Goal: Information Seeking & Learning: Learn about a topic

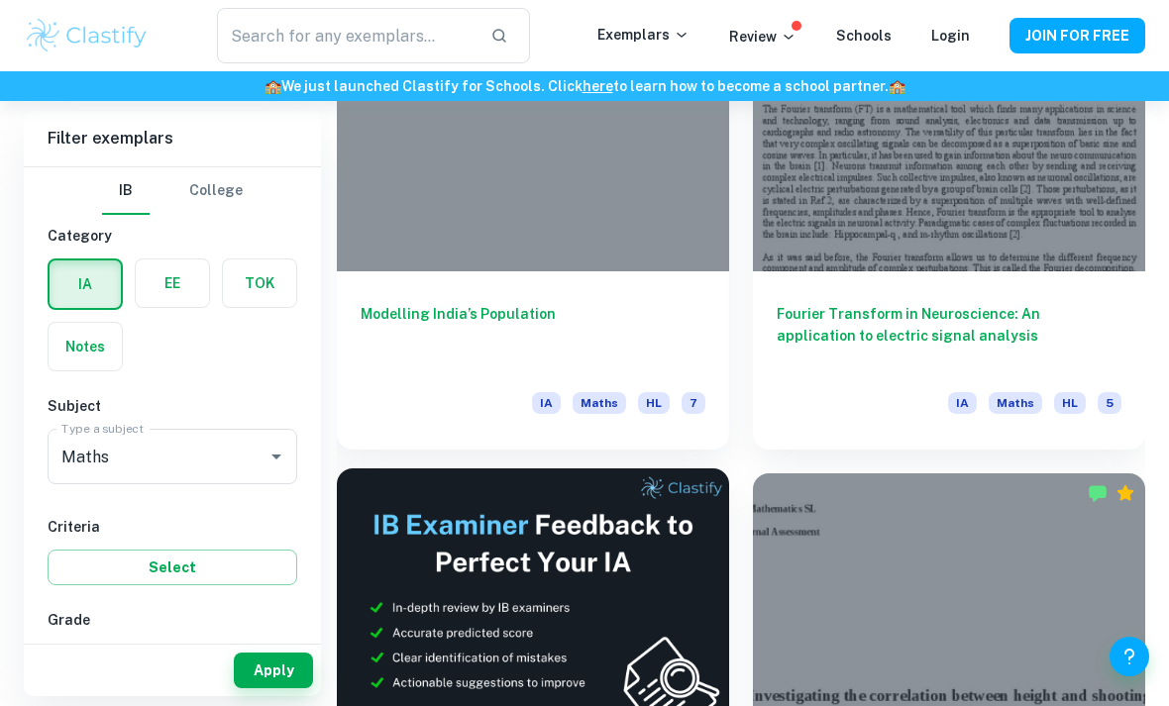
scroll to position [785, 0]
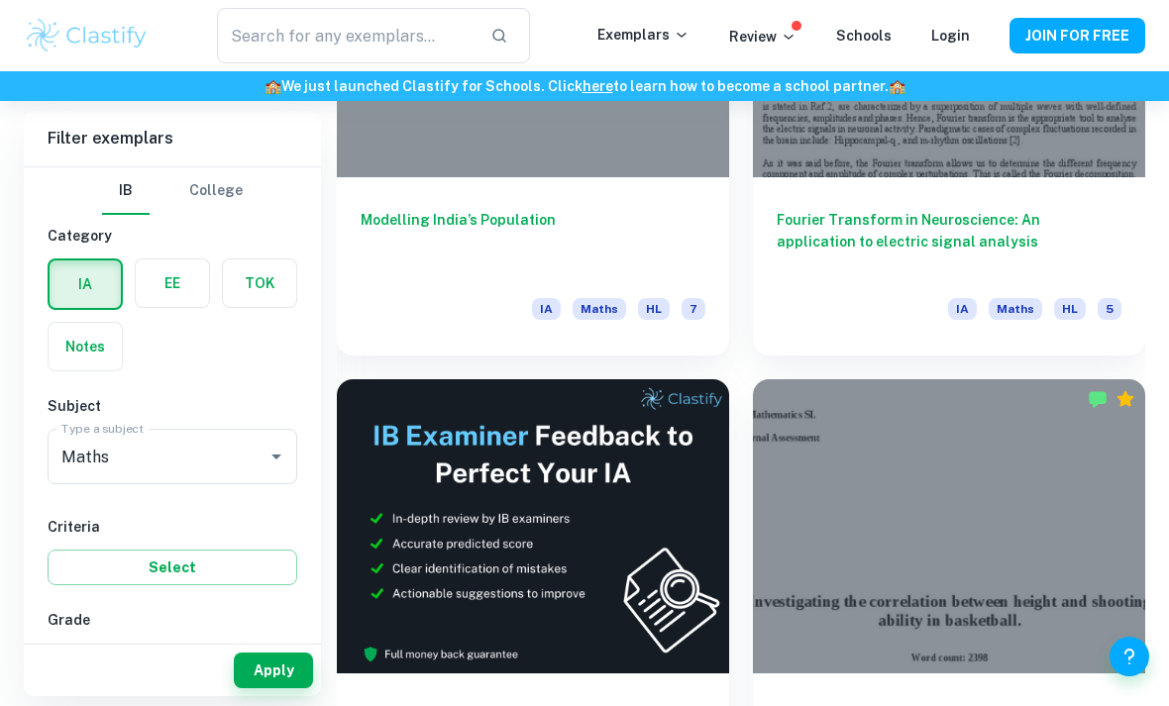
click at [78, 669] on input "7" at bounding box center [78, 662] width 40 height 40
checkbox input "true"
click at [127, 663] on input "6" at bounding box center [139, 662] width 40 height 40
checkbox input "true"
click at [252, 688] on button "Apply" at bounding box center [273, 671] width 79 height 36
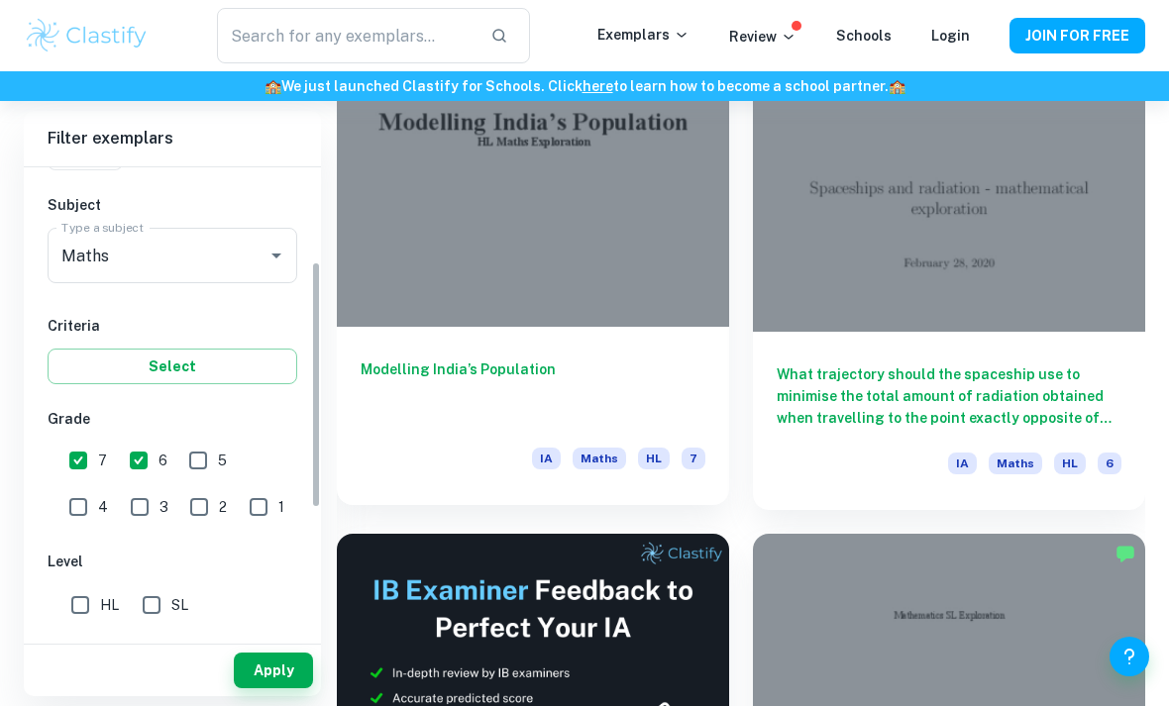
scroll to position [204, 0]
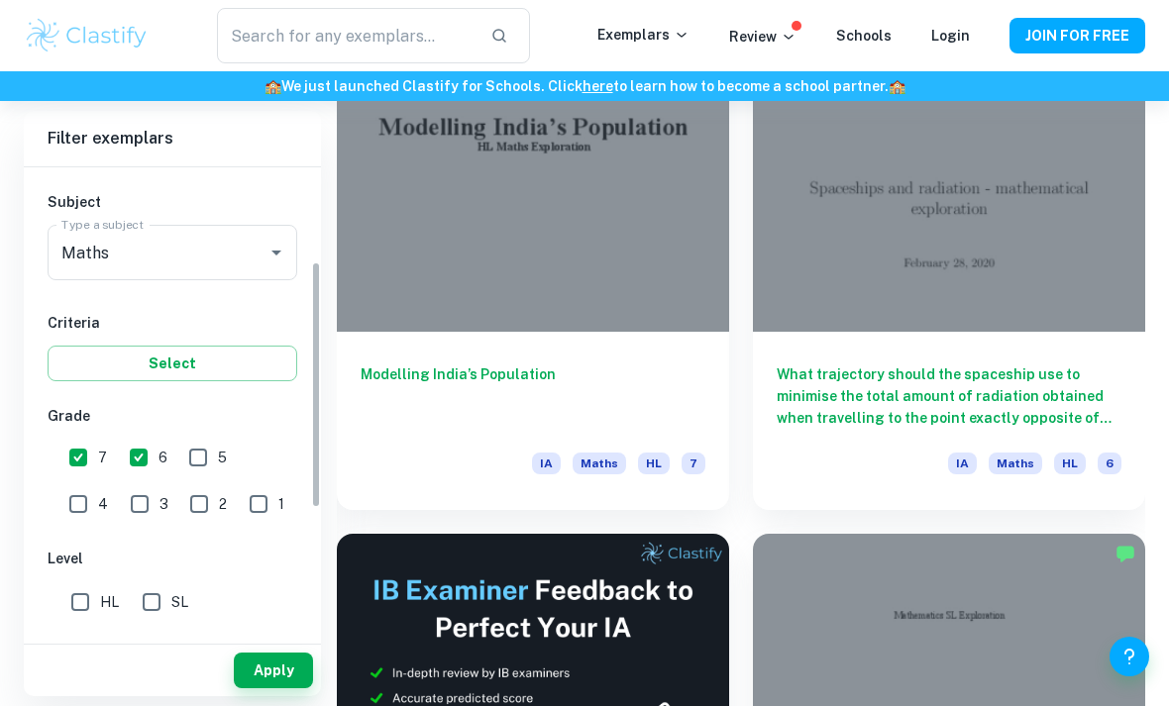
click at [163, 591] on input "SL" at bounding box center [152, 602] width 40 height 40
checkbox input "true"
click at [283, 688] on button "Apply" at bounding box center [273, 671] width 79 height 36
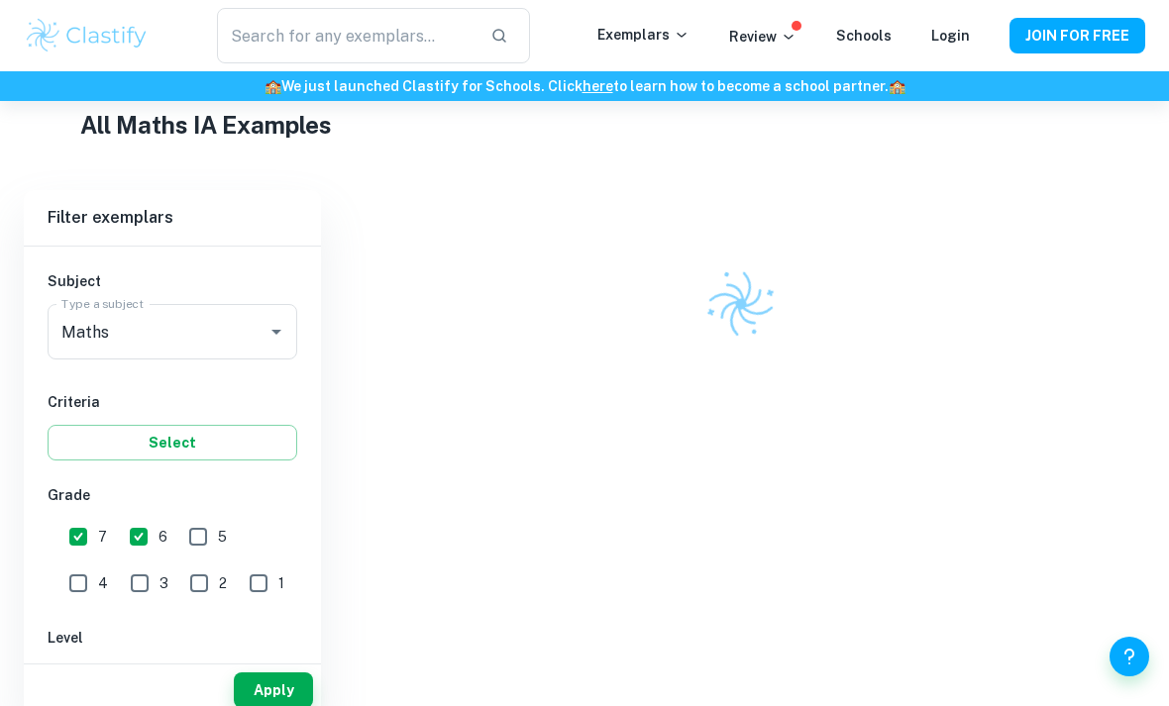
scroll to position [458, 0]
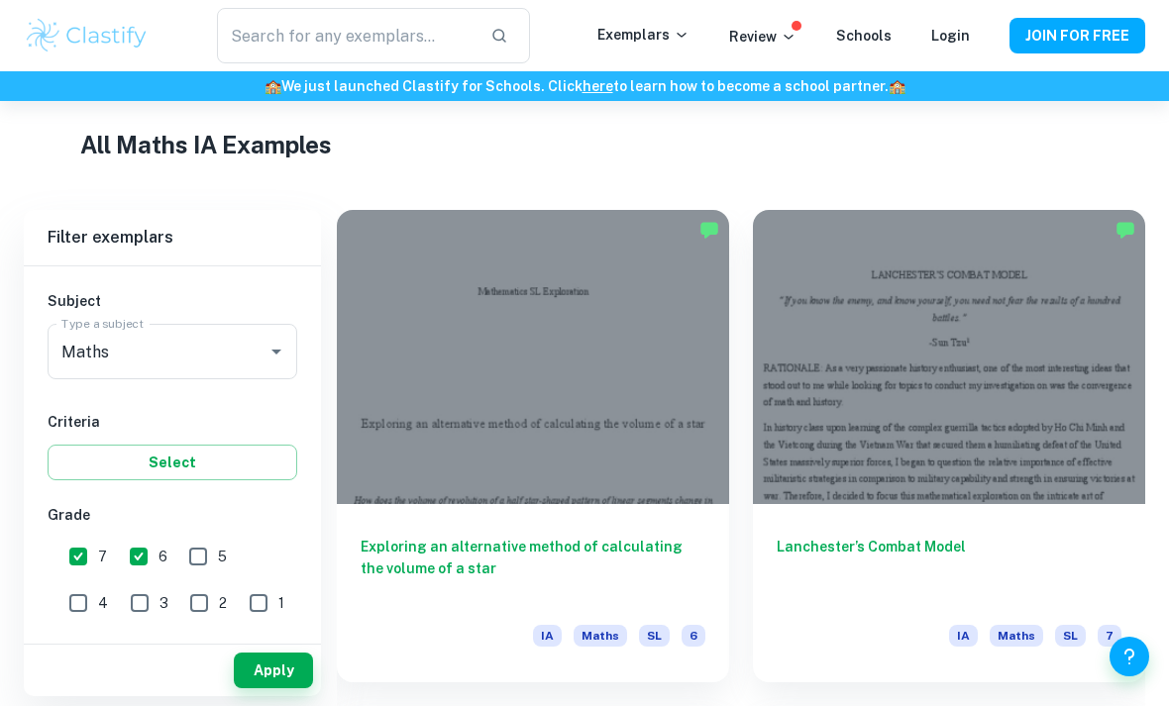
click at [151, 564] on input "6" at bounding box center [139, 557] width 40 height 40
checkbox input "false"
click at [282, 688] on button "Apply" at bounding box center [273, 671] width 79 height 36
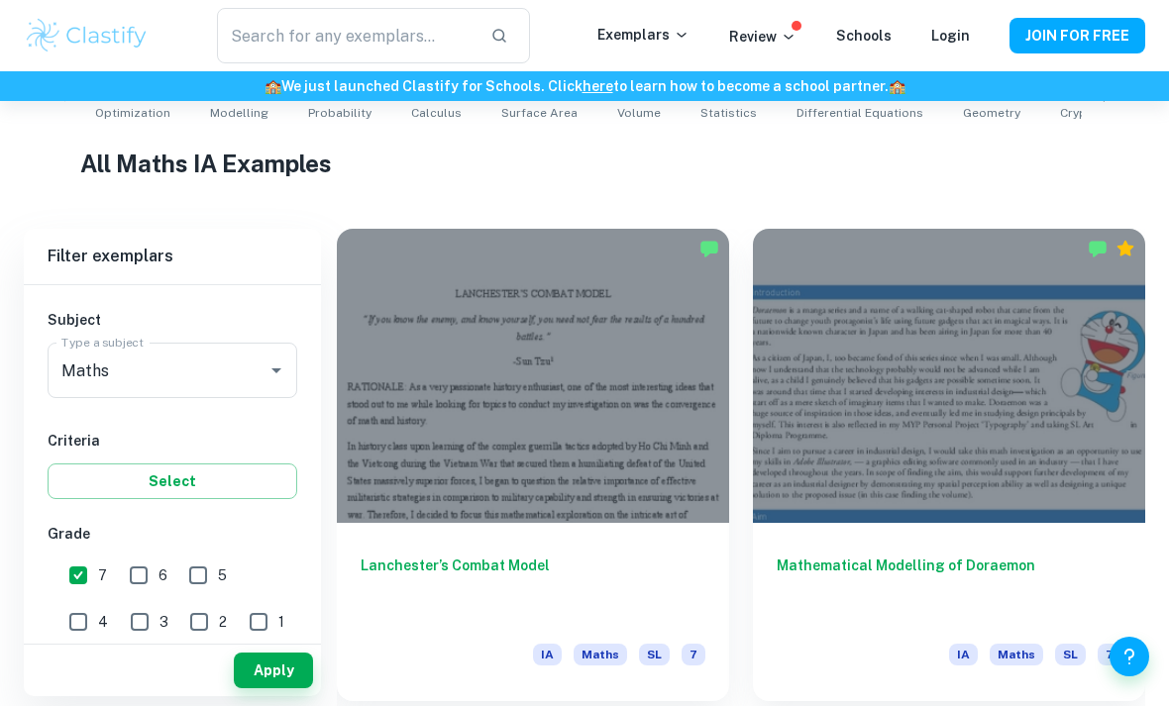
scroll to position [479, 0]
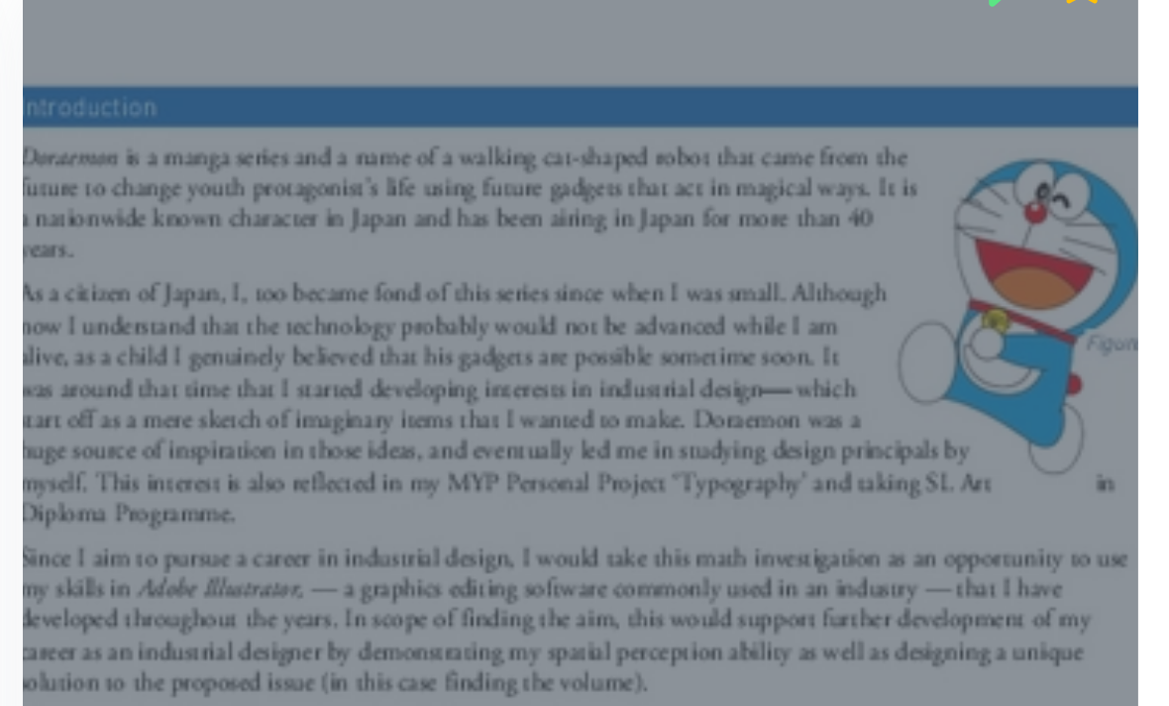
click at [753, 185] on div at bounding box center [949, 330] width 392 height 294
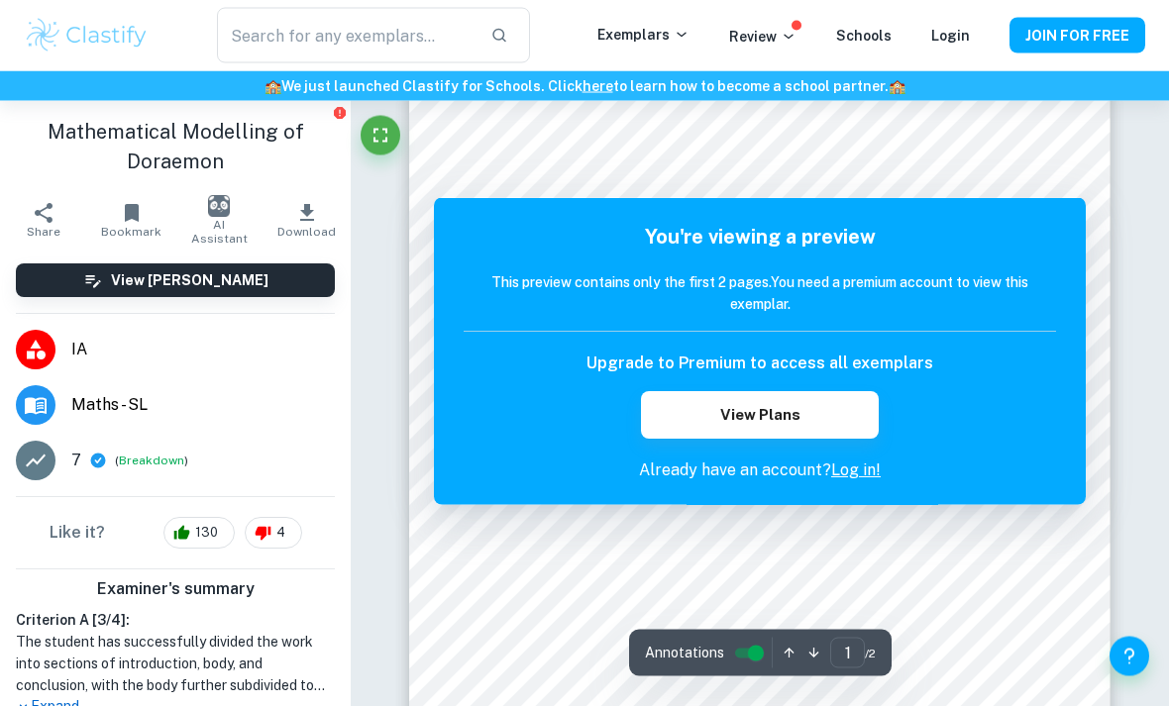
scroll to position [42, 0]
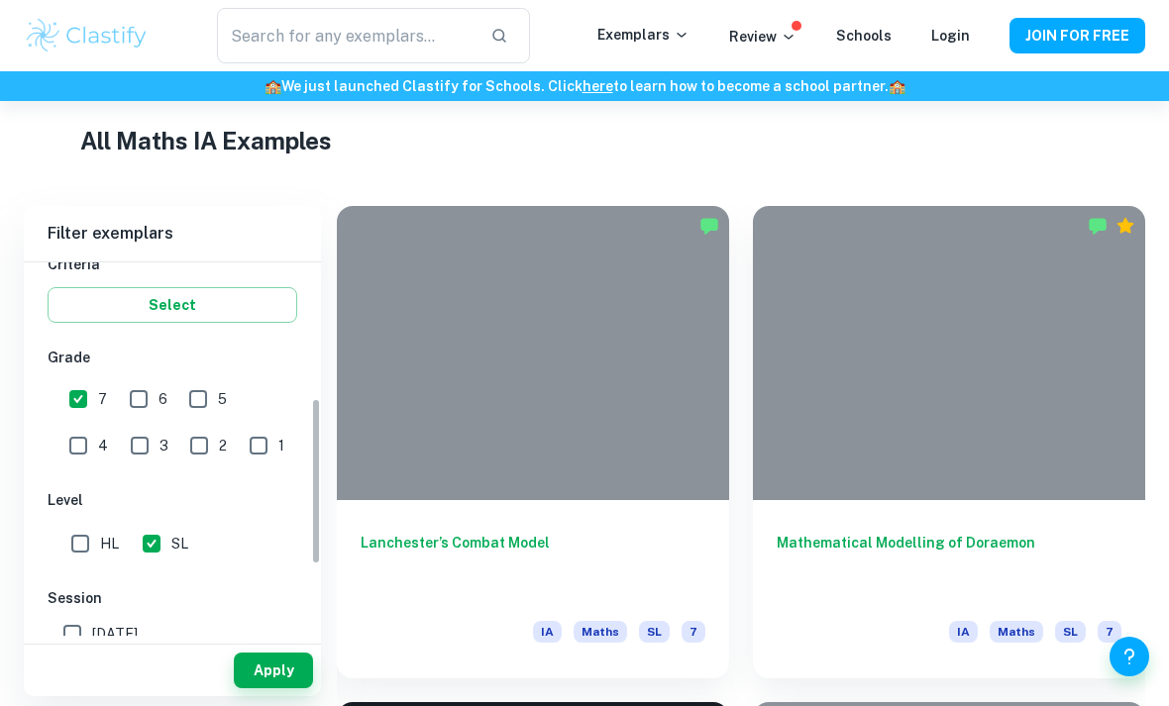
scroll to position [357, 0]
click at [288, 688] on button "Apply" at bounding box center [273, 671] width 79 height 36
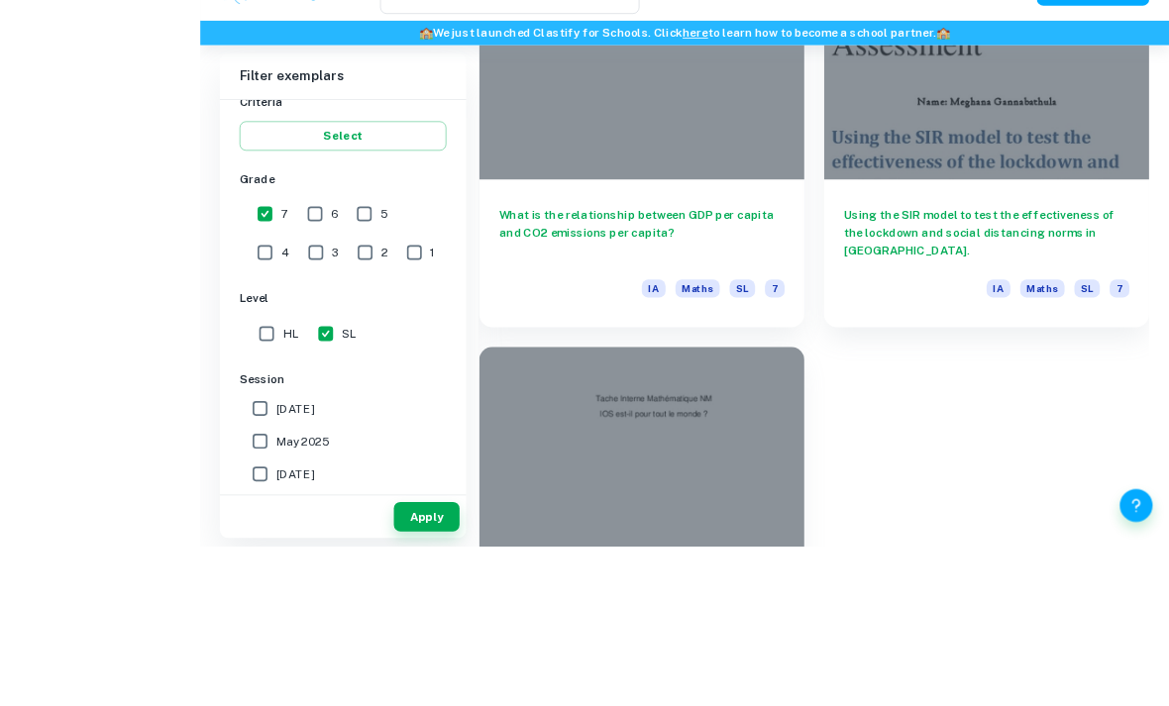
scroll to position [2852, 0]
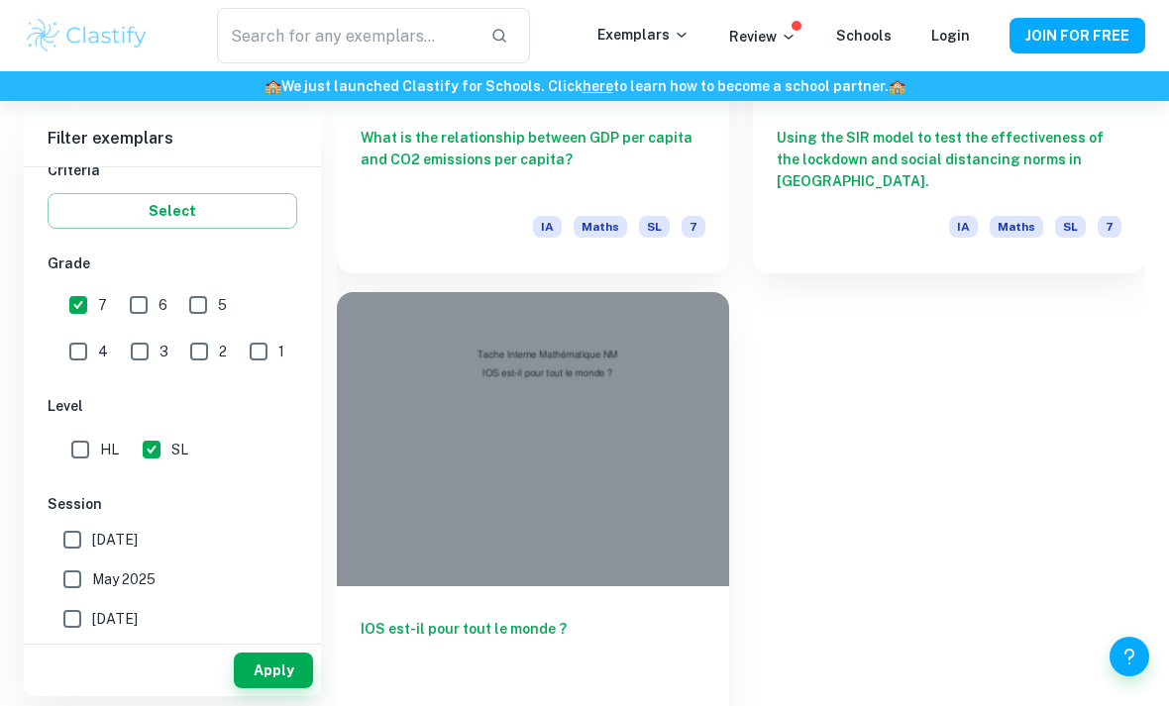
click at [543, 632] on h6 "IOS est-il pour tout le monde ?" at bounding box center [533, 650] width 345 height 65
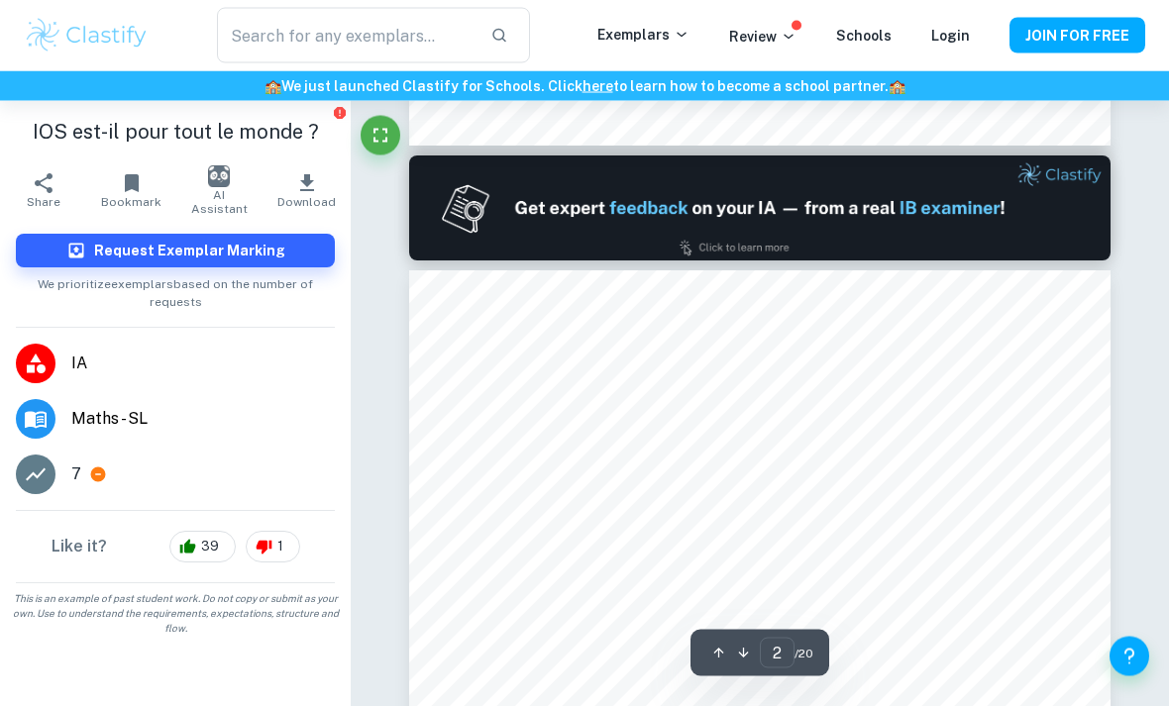
scroll to position [883, 0]
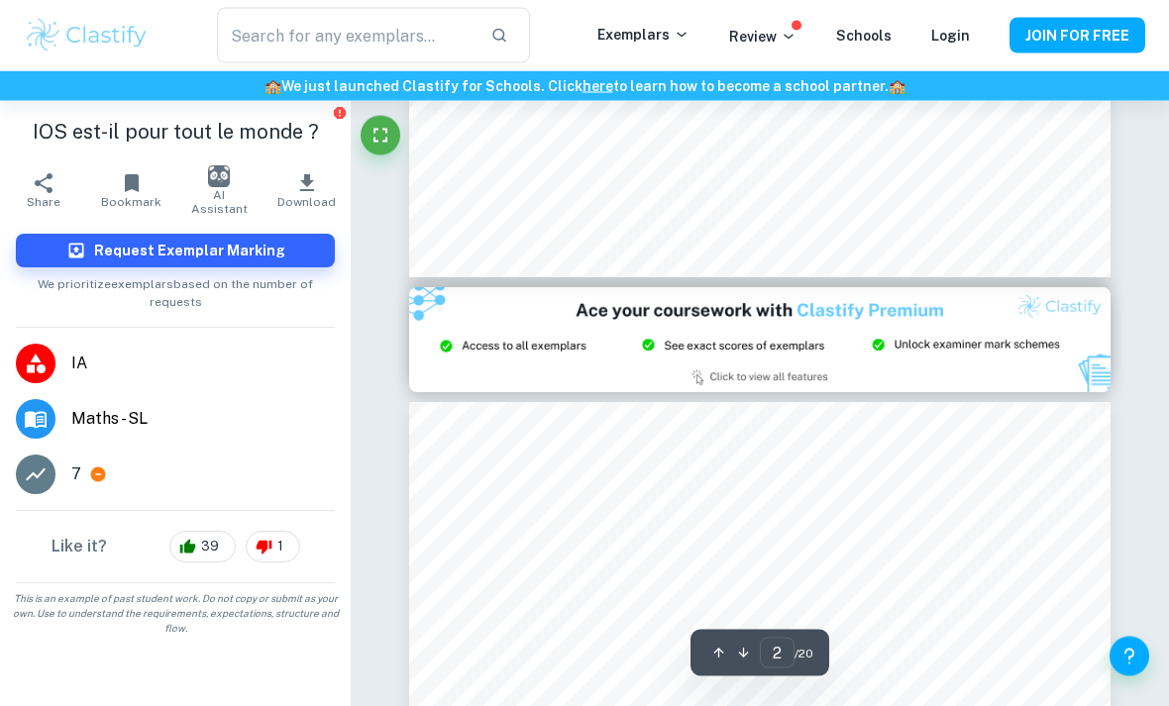
type input "3"
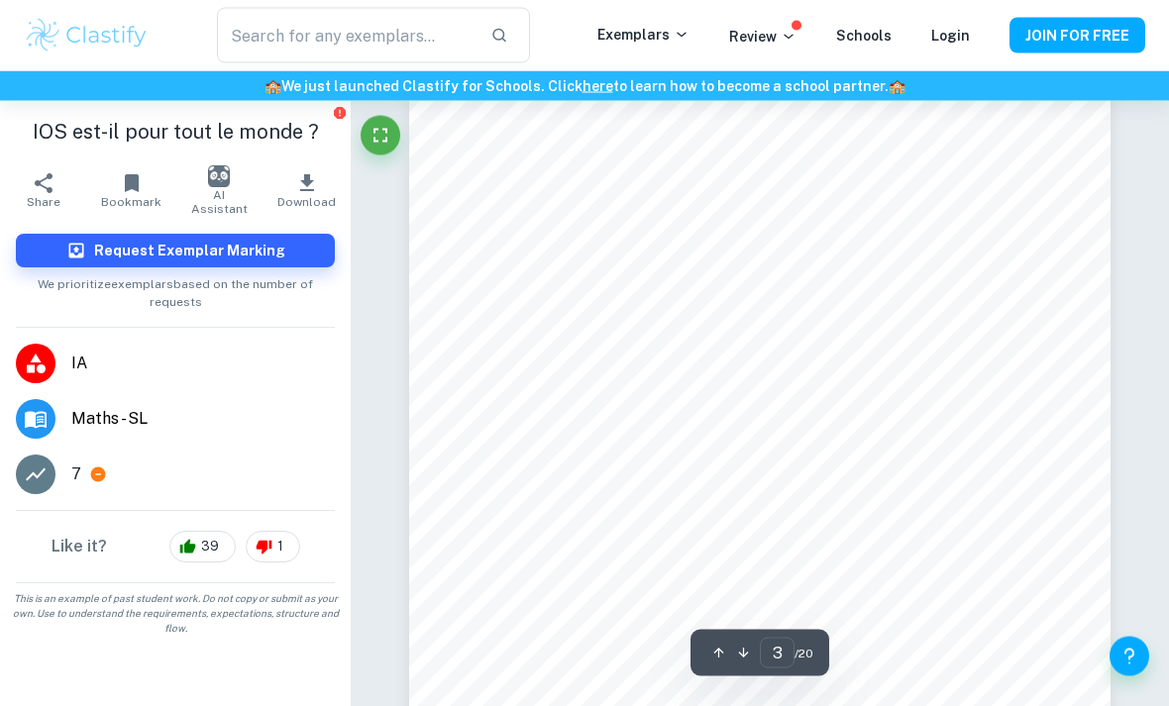
scroll to position [2161, 0]
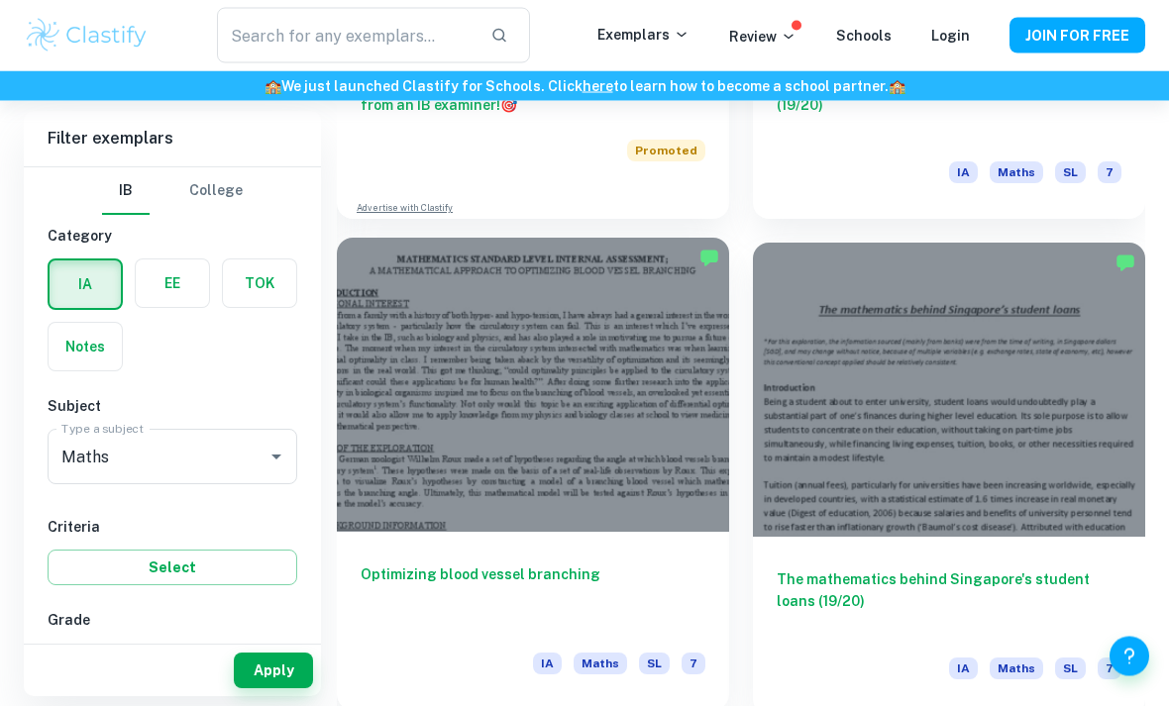
scroll to position [1418, 0]
click at [604, 473] on div at bounding box center [533, 385] width 392 height 294
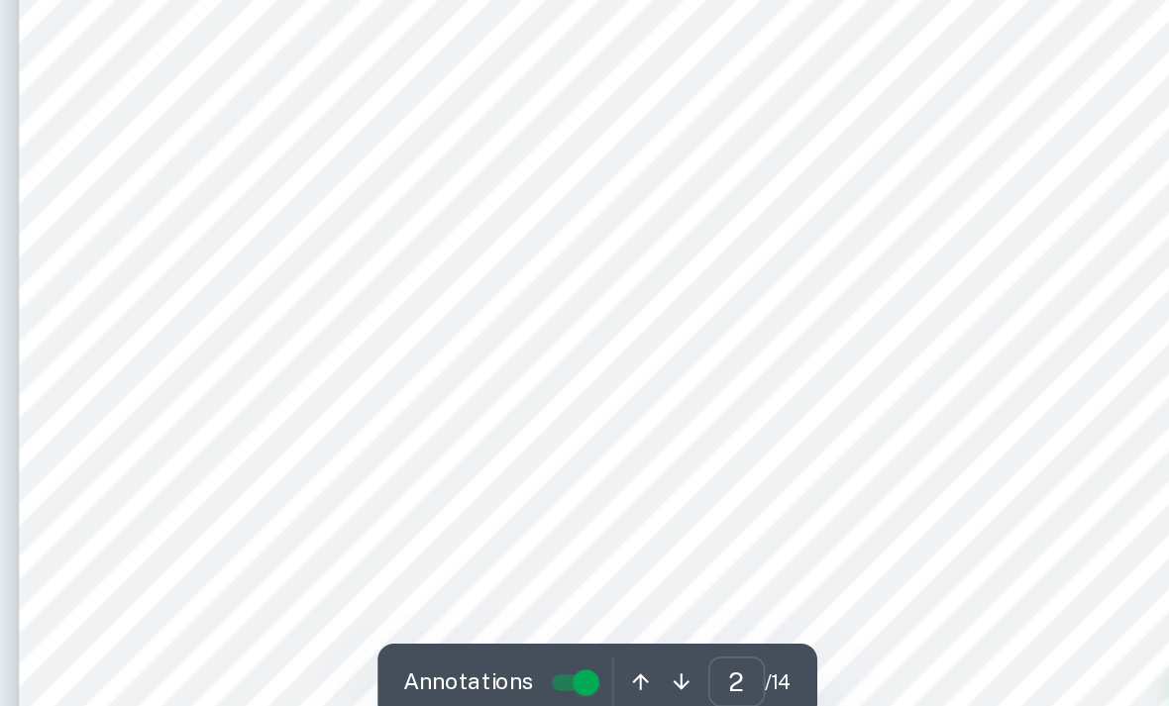
scroll to position [1040, 0]
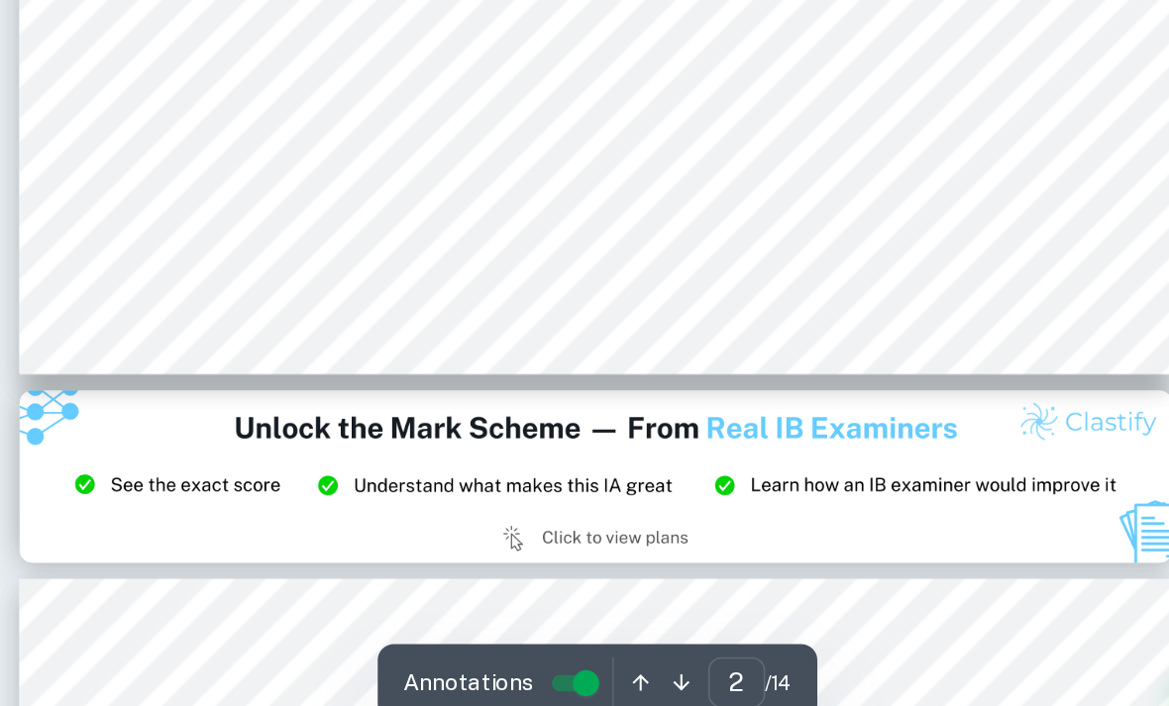
type input "3"
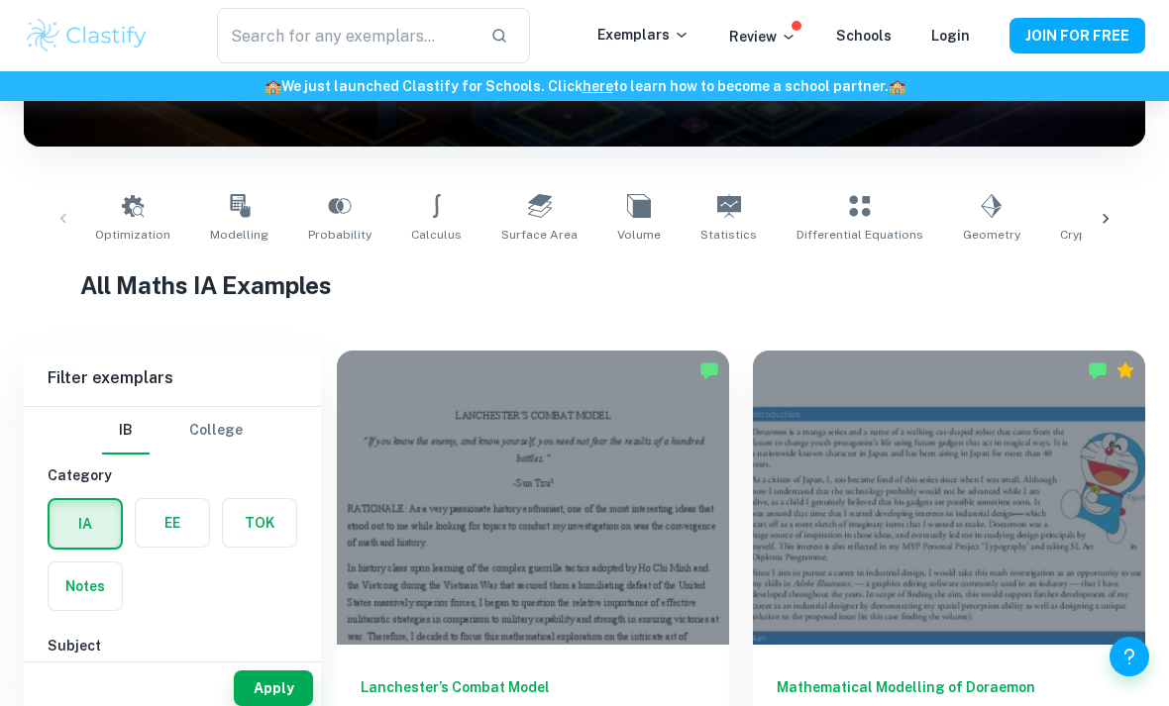
scroll to position [339, 0]
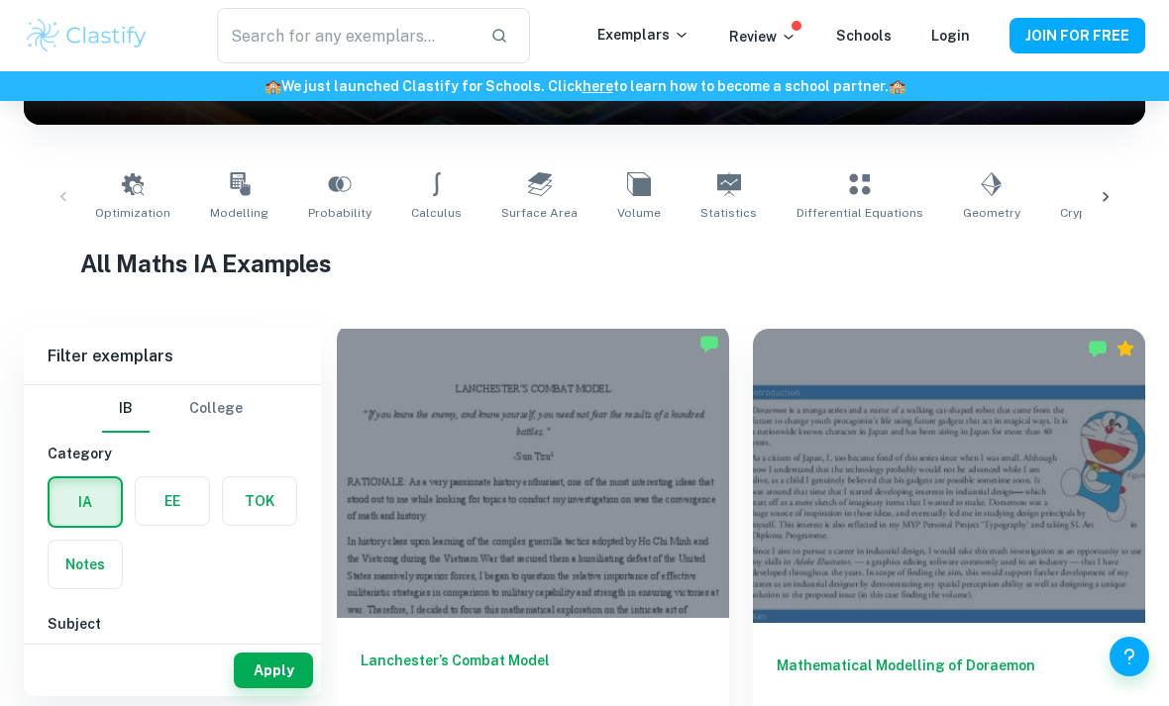
click at [616, 521] on div at bounding box center [533, 471] width 392 height 294
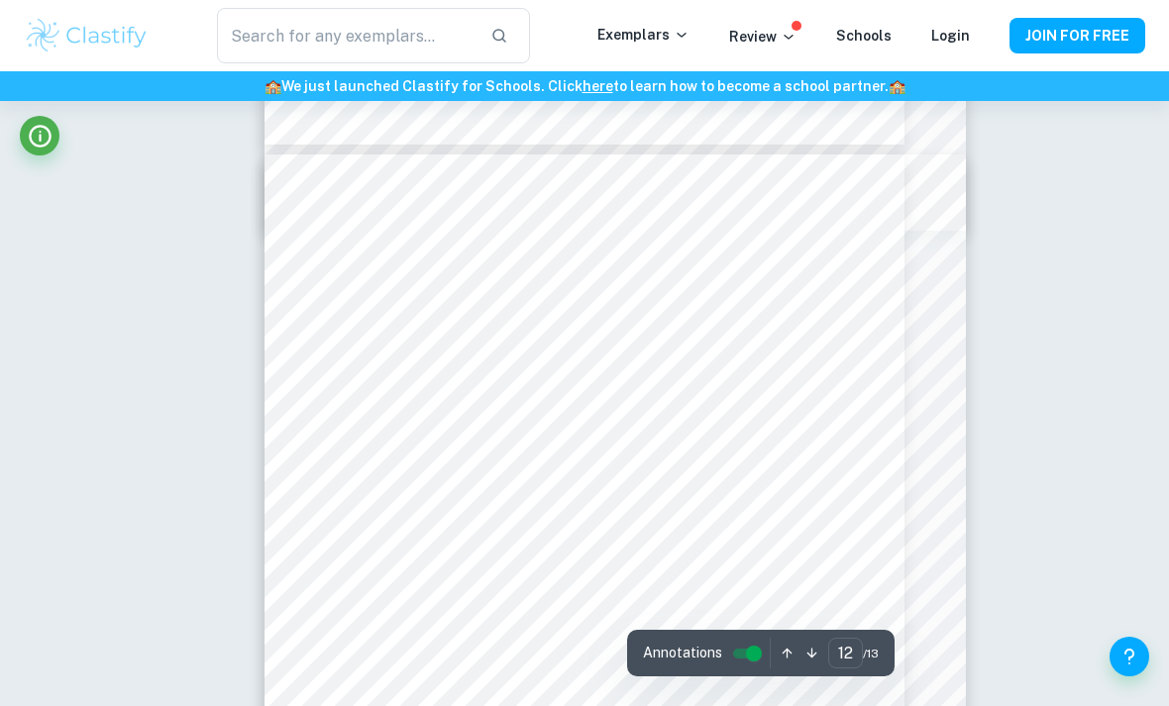
scroll to position [10243, 0]
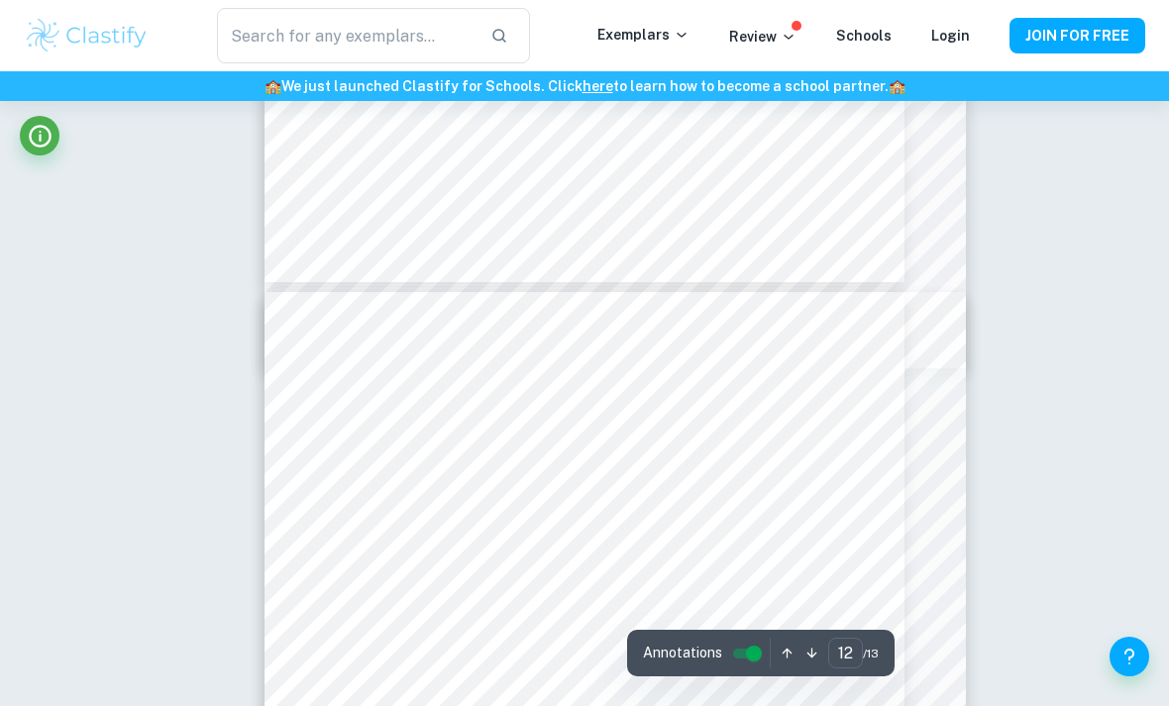
type input "11"
